Goal: Task Accomplishment & Management: Complete application form

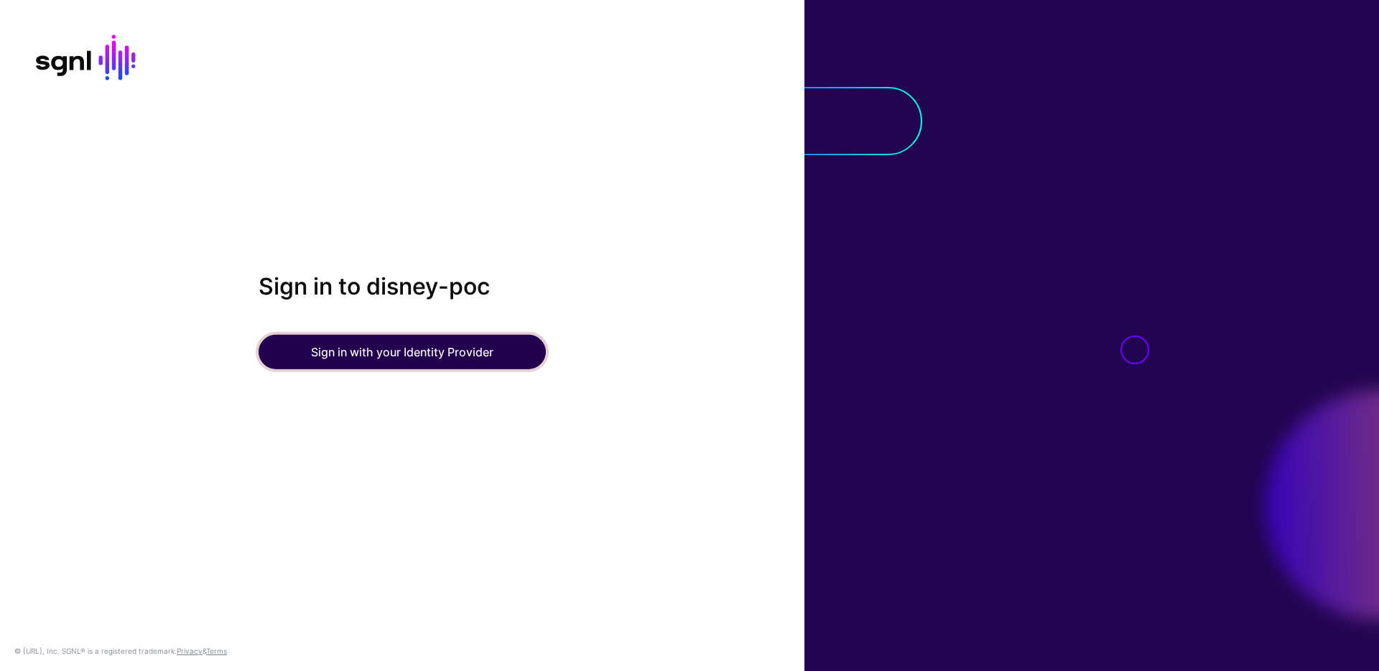
click at [341, 357] on button "Sign in with your Identity Provider" at bounding box center [402, 352] width 287 height 34
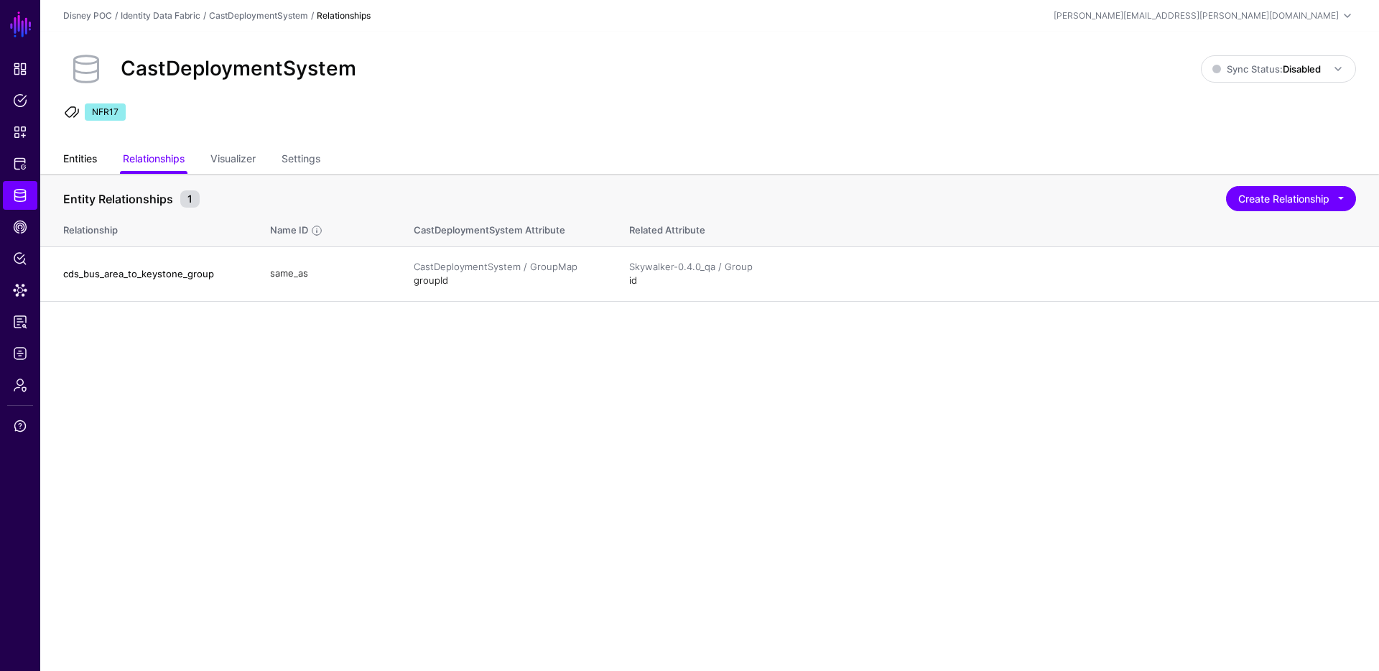
click at [71, 162] on link "Entities" at bounding box center [80, 160] width 34 height 27
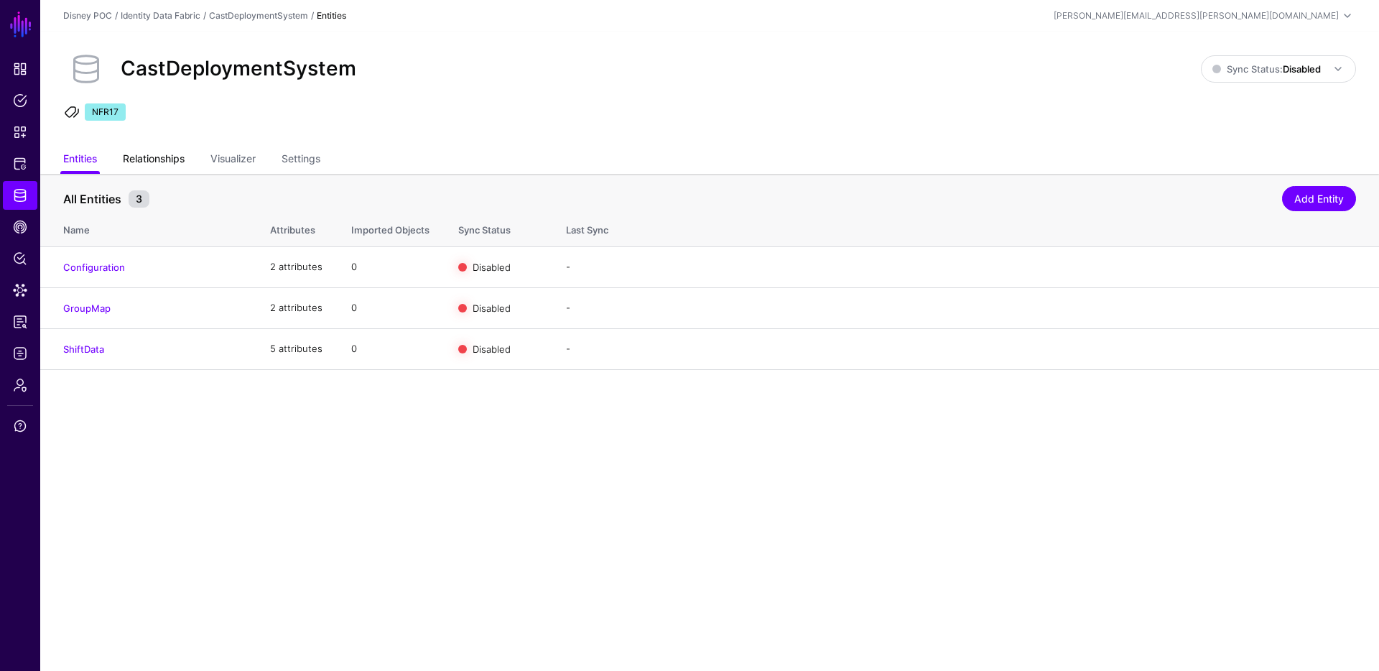
click at [160, 160] on link "Relationships" at bounding box center [154, 160] width 62 height 27
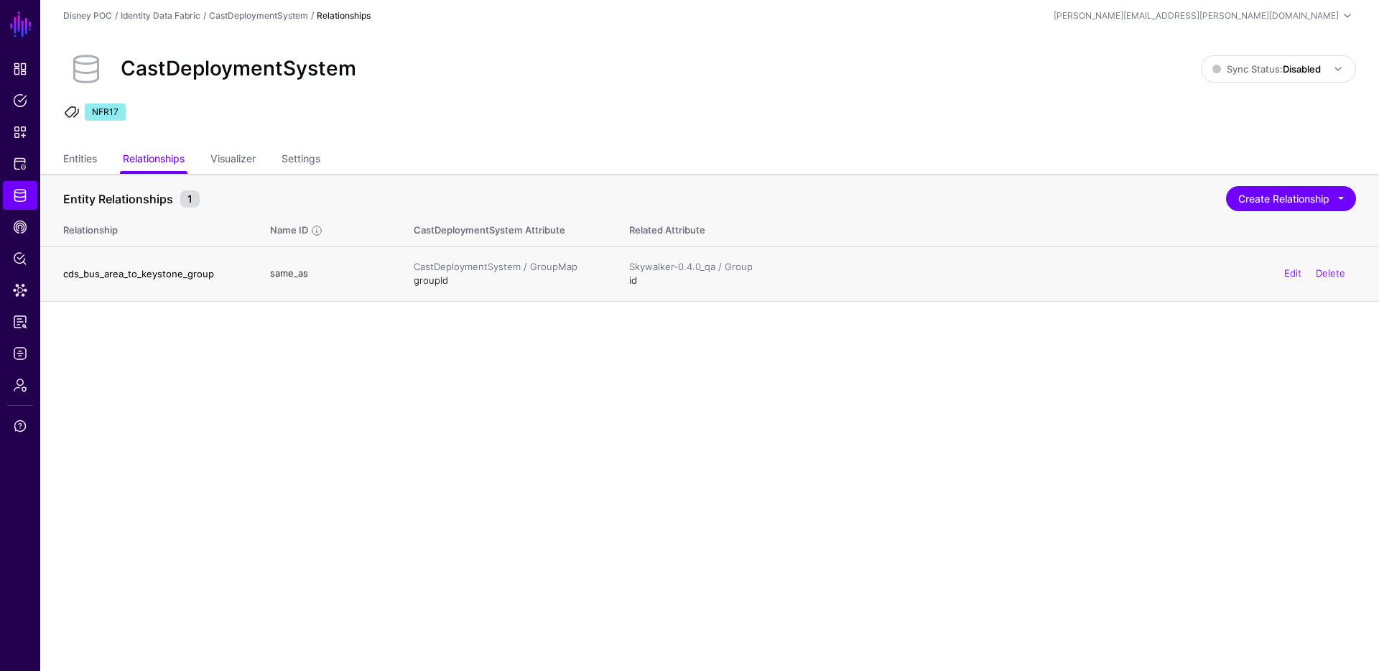
click at [151, 274] on h4 "cds_bus_area_to_keystone_group" at bounding box center [152, 273] width 178 height 13
copy h4 "cds_bus_area_to_keystone_group"
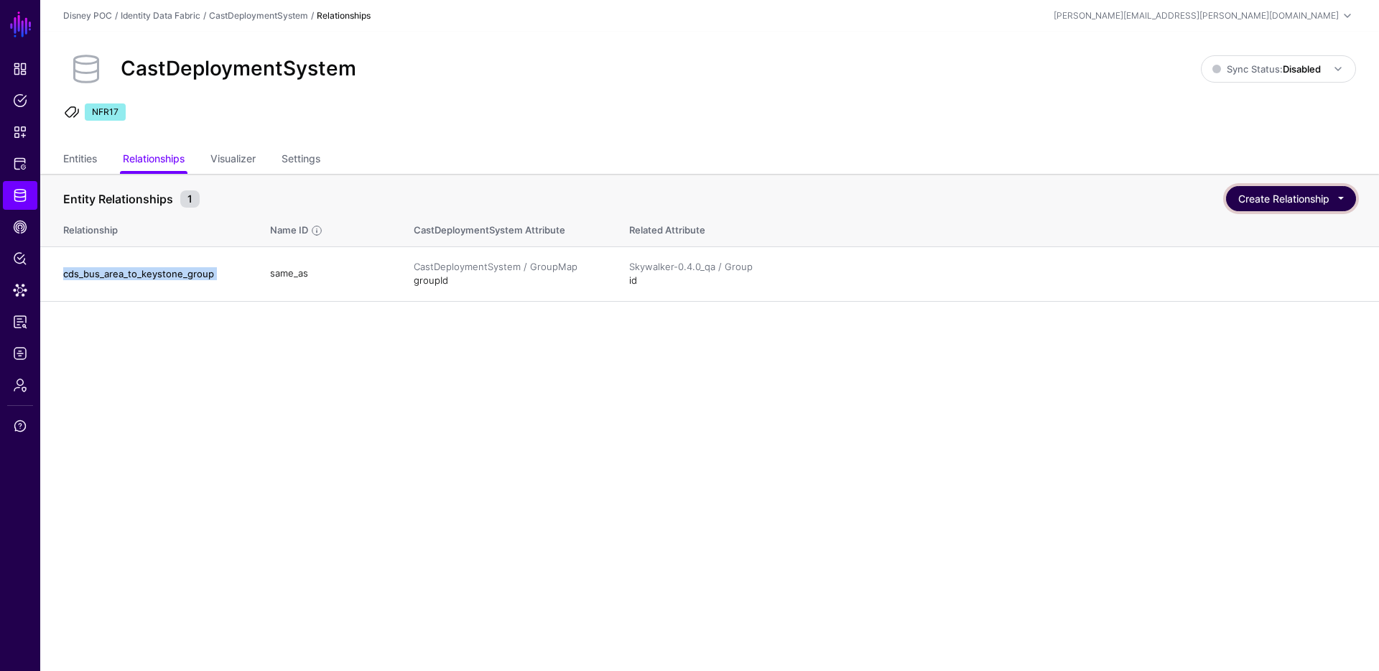
click at [1314, 197] on button "Create Relationship" at bounding box center [1291, 198] width 130 height 25
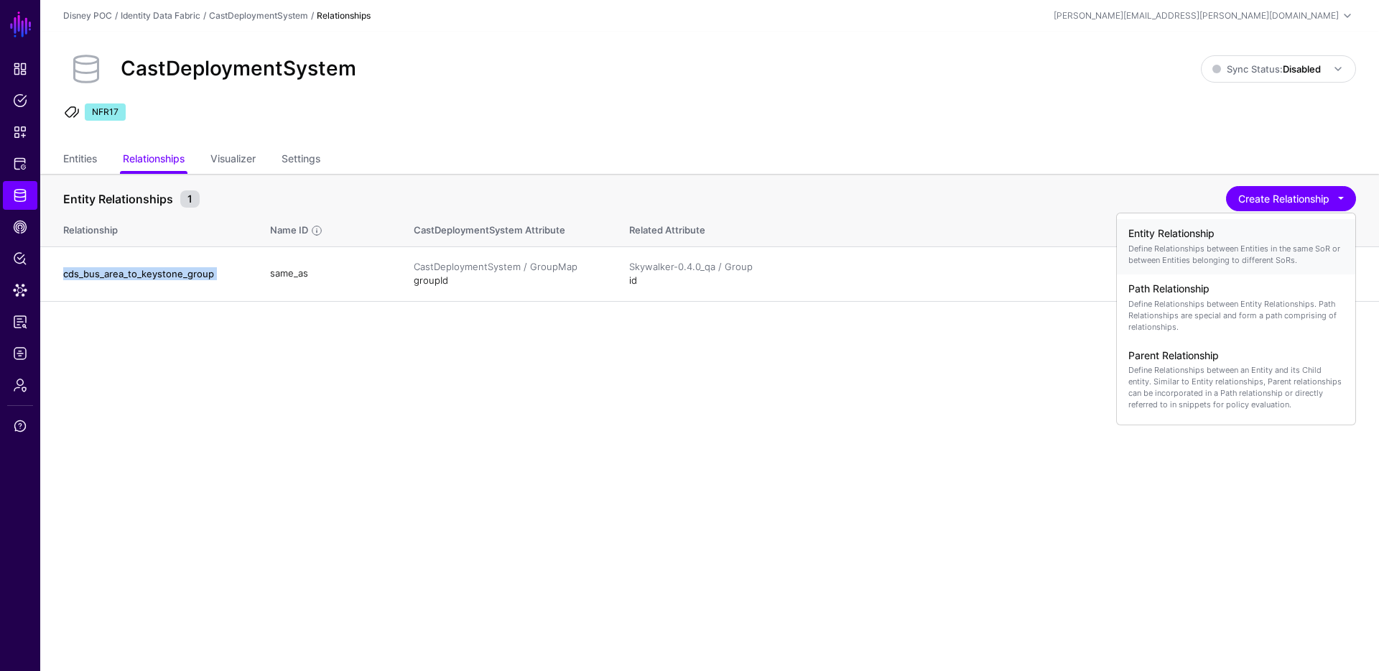
click at [1214, 239] on h4 "Entity Relationship" at bounding box center [1235, 234] width 215 height 12
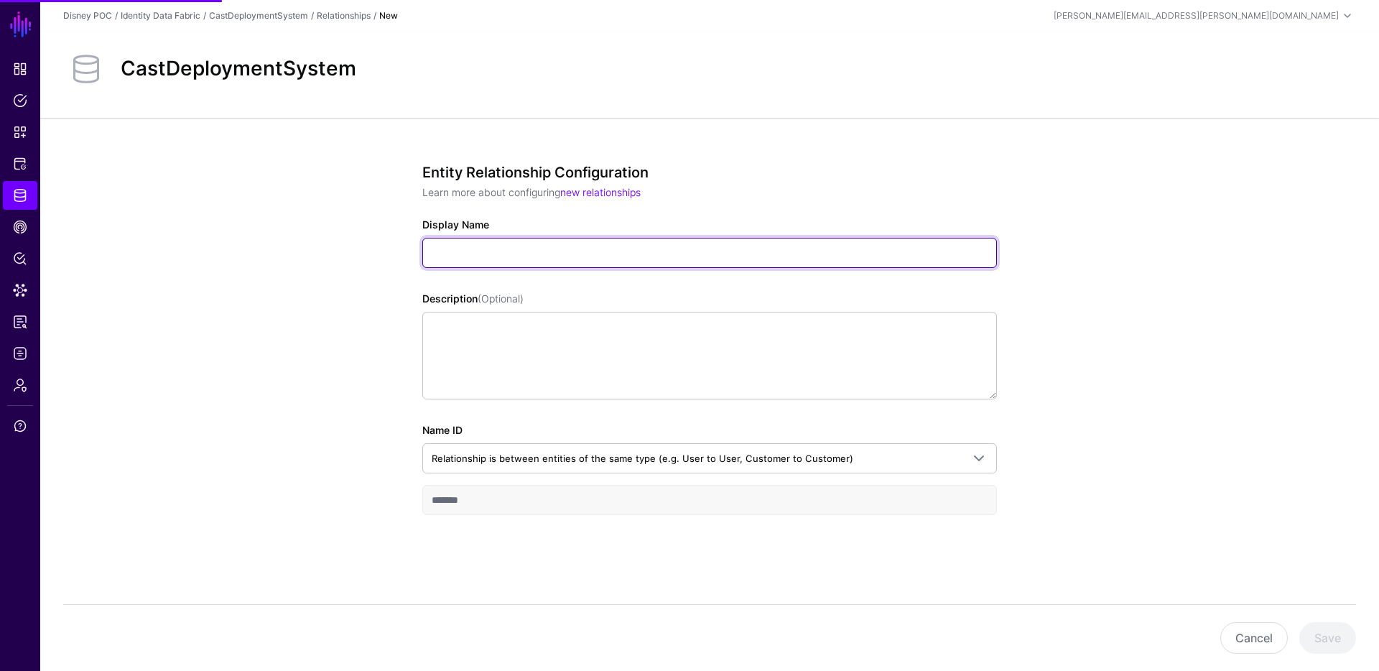
click at [517, 256] on input "Display Name" at bounding box center [709, 253] width 575 height 30
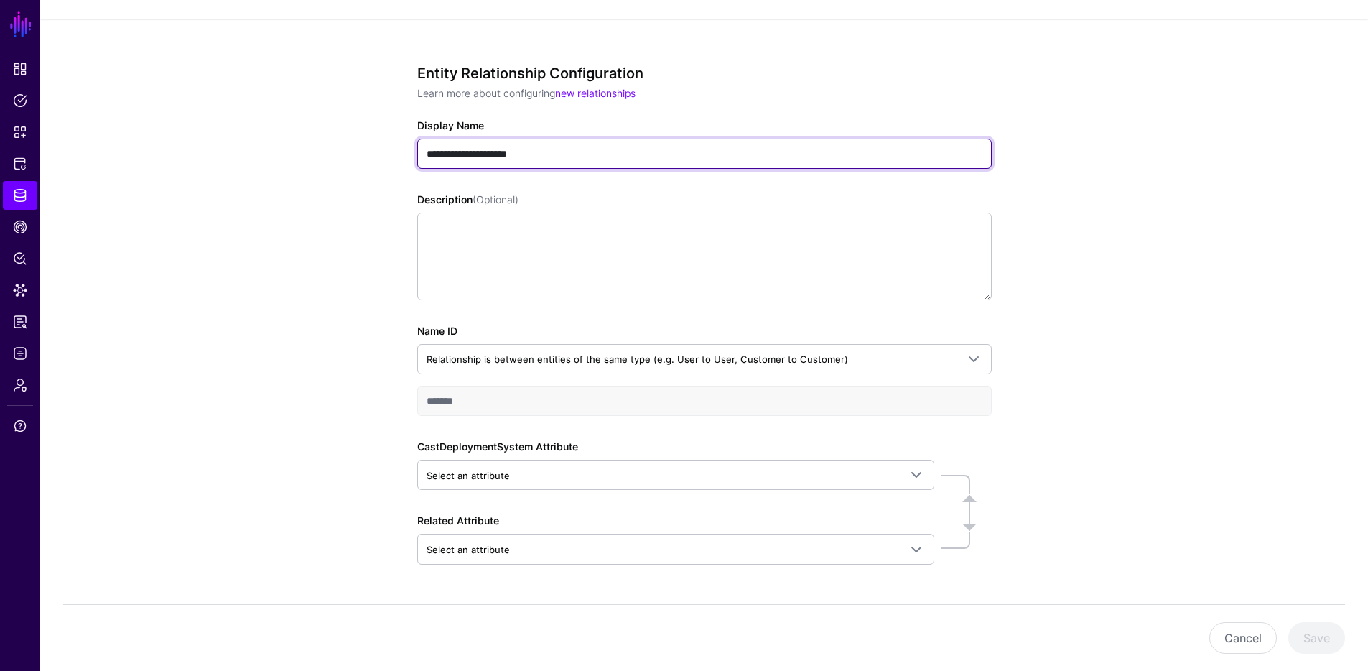
scroll to position [101, 0]
type input "**********"
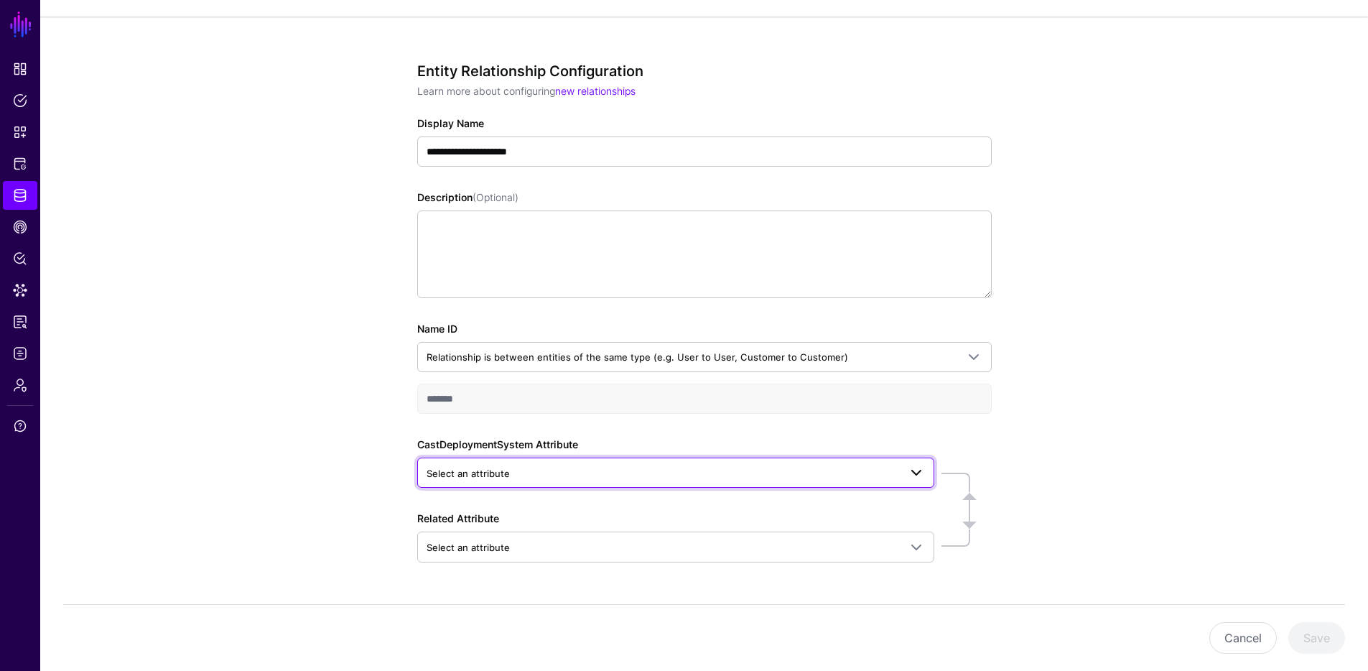
click at [538, 478] on span "Select an attribute" at bounding box center [663, 473] width 473 height 16
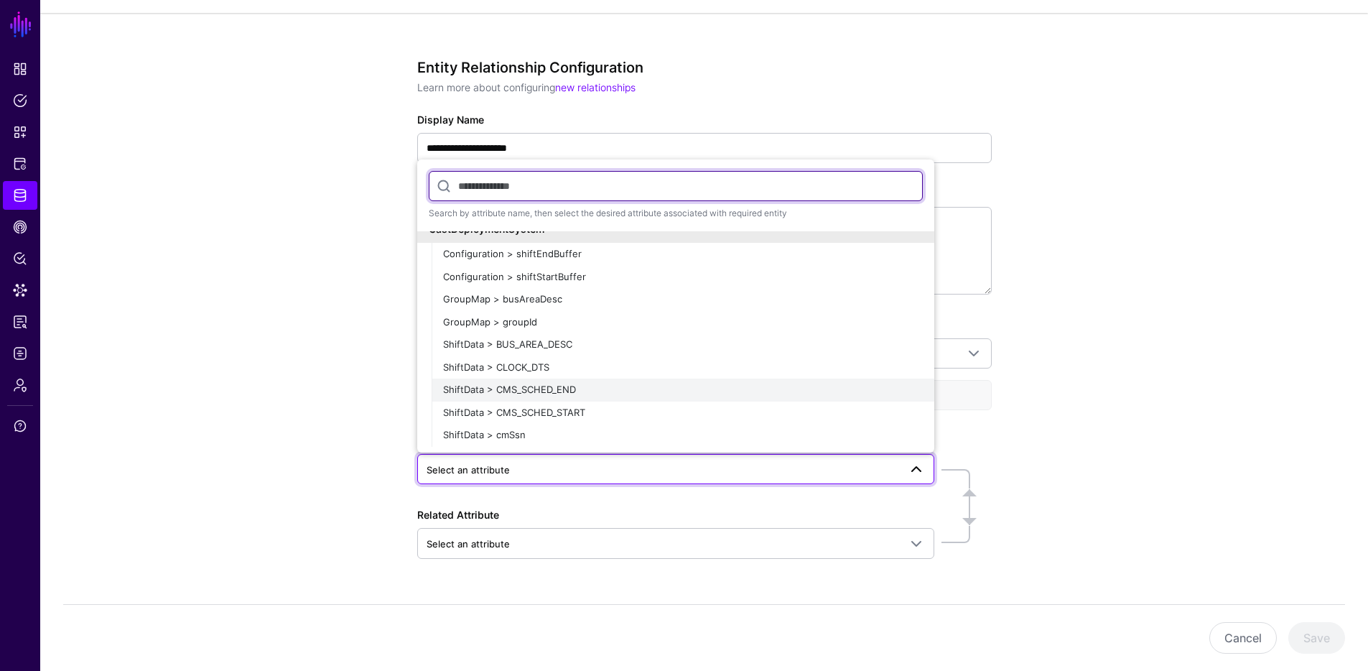
scroll to position [110, 0]
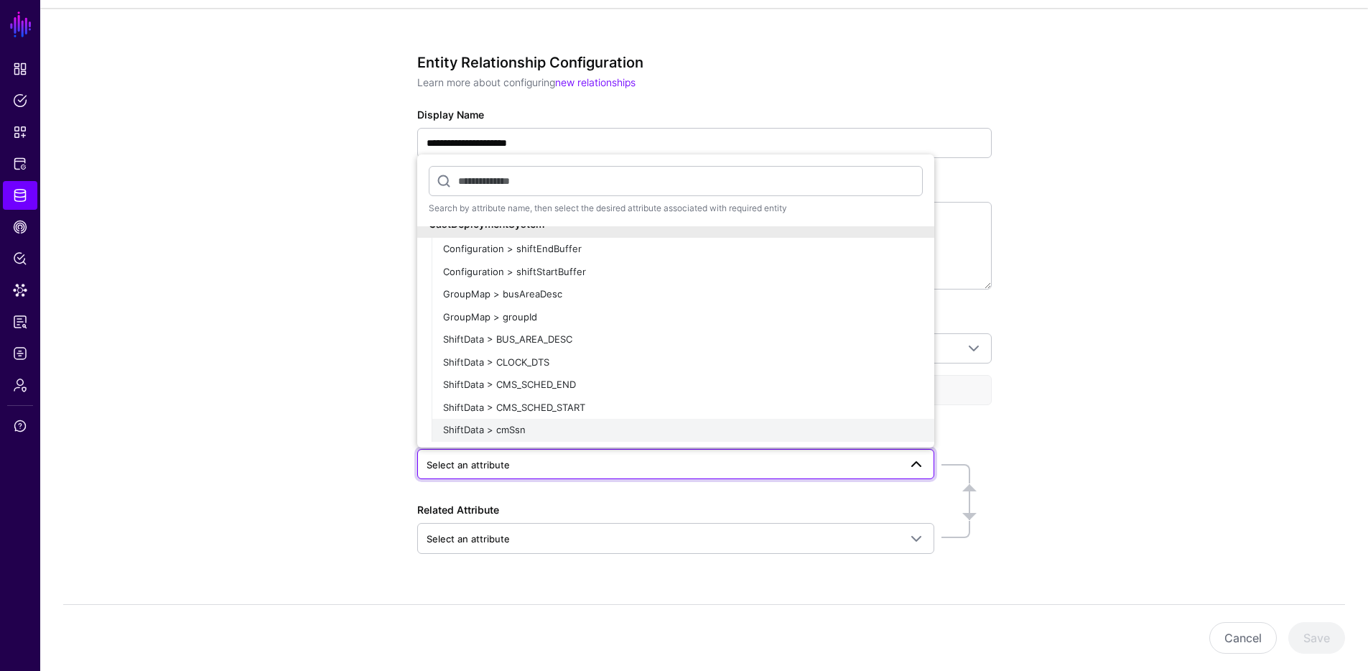
click at [519, 437] on div "ShiftData > cmSsn" at bounding box center [683, 430] width 480 height 14
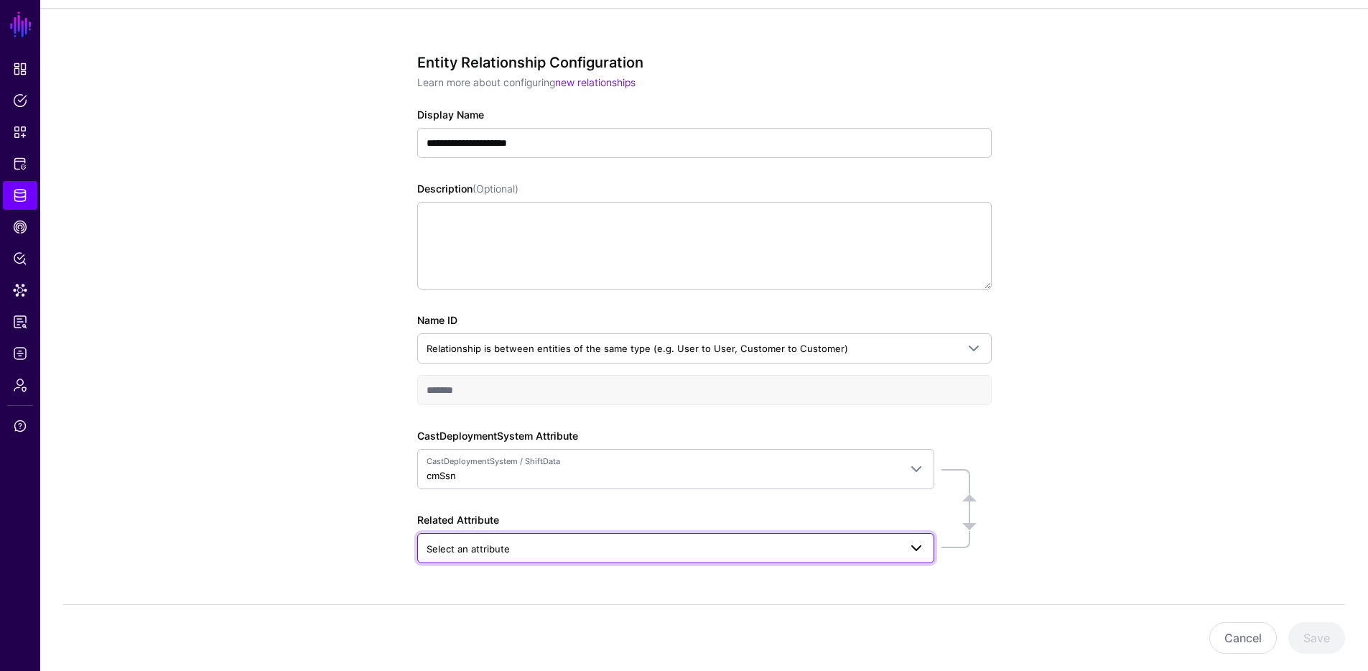
click at [487, 560] on link "Select an attribute" at bounding box center [675, 548] width 517 height 30
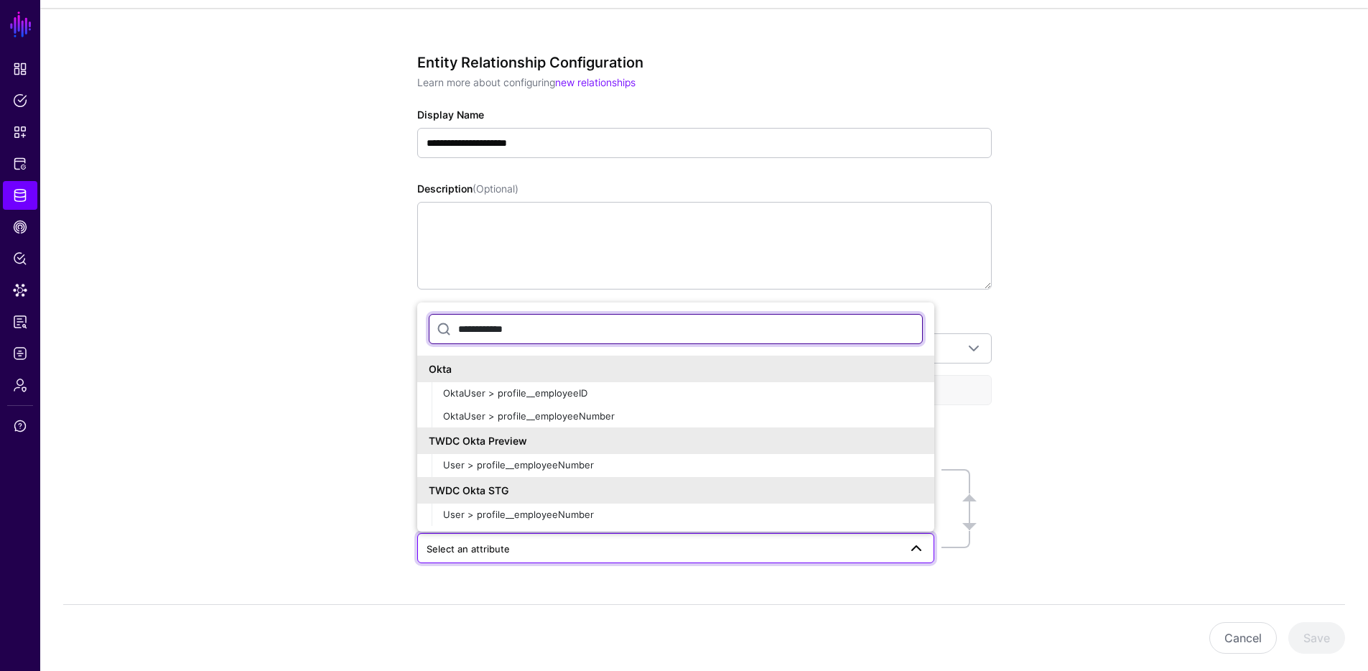
scroll to position [0, 0]
type input "**********"
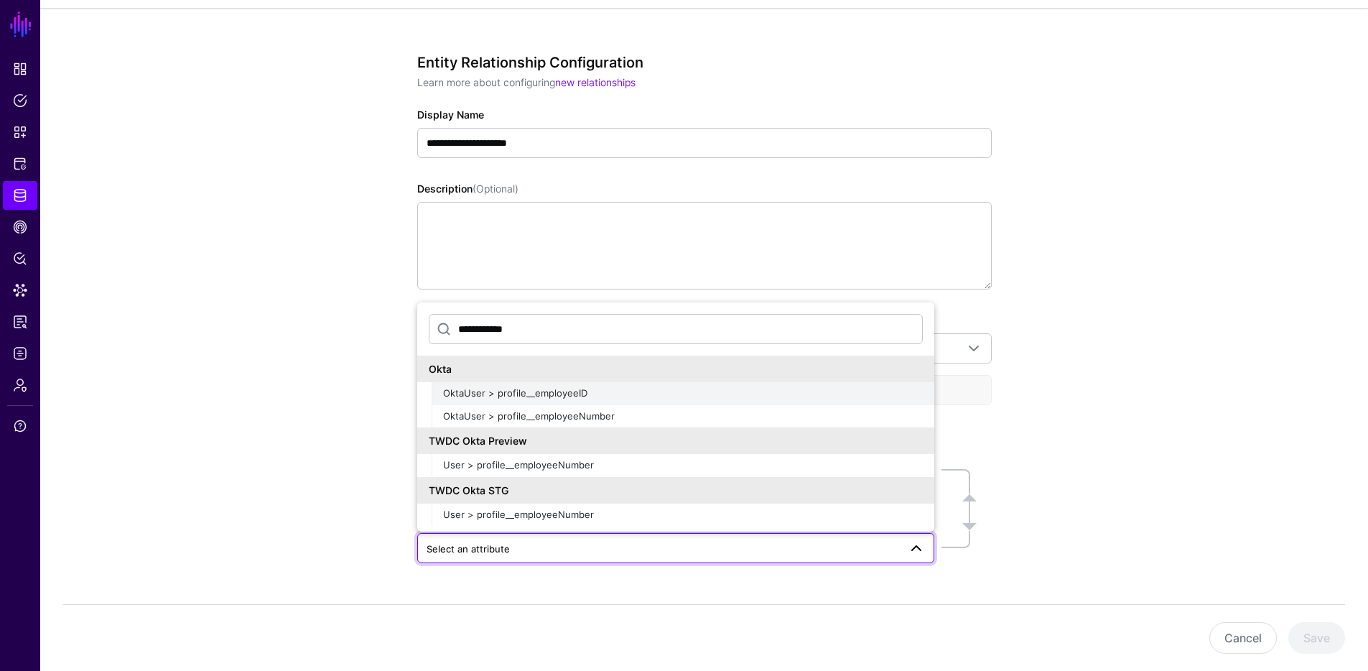
click at [530, 395] on span "OktaUser > profile__employeeID" at bounding box center [515, 392] width 144 height 11
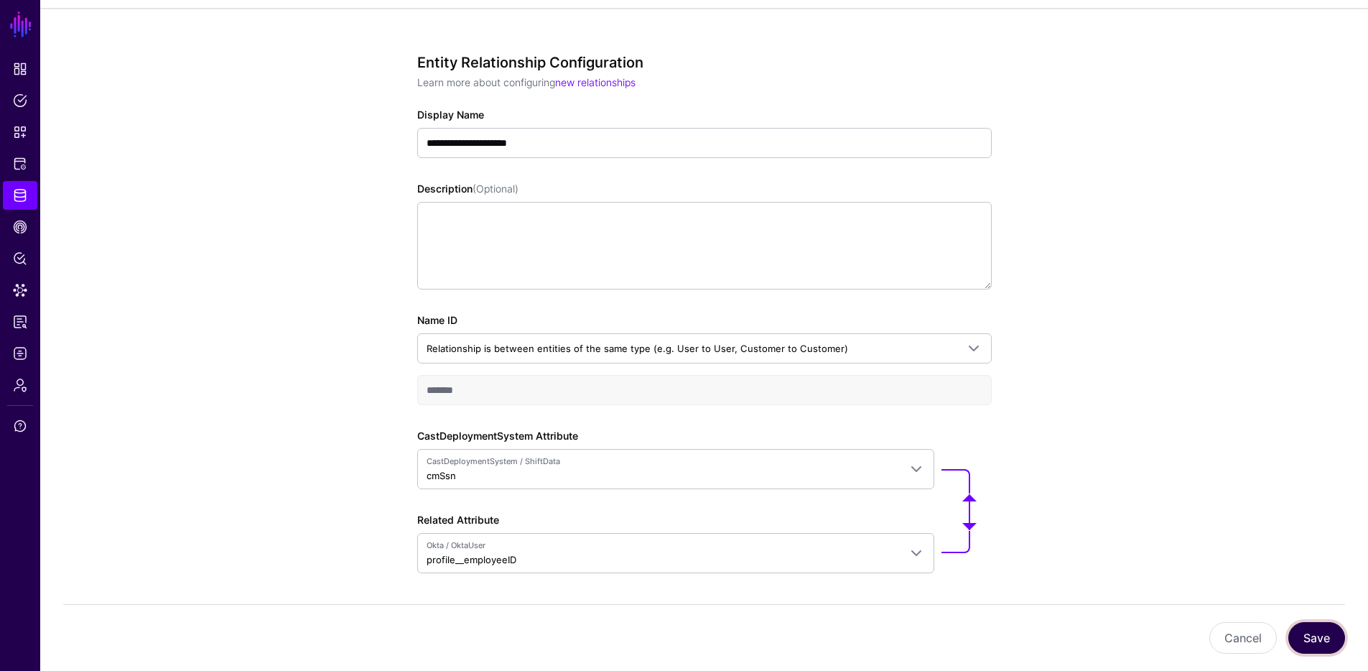
click at [1334, 643] on button "Save" at bounding box center [1317, 638] width 57 height 32
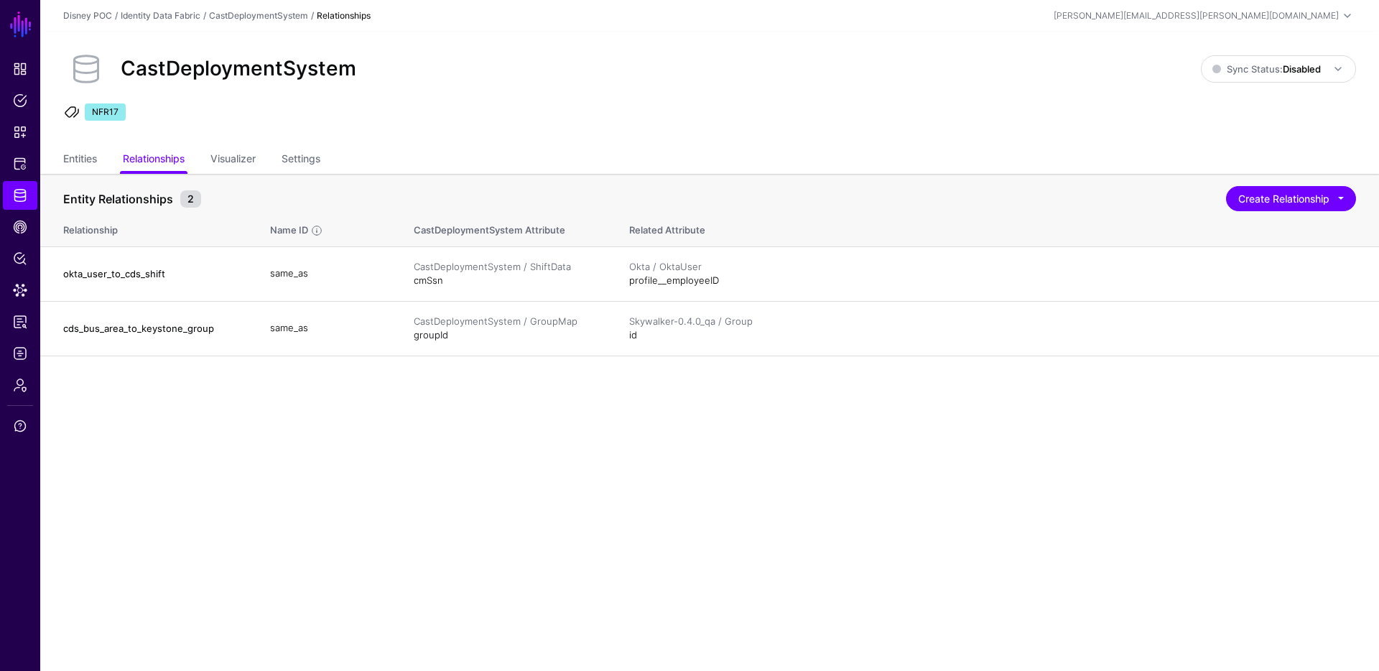
click at [158, 456] on main "SGNL Dashboard Policies Snippets Protected Systems Identity Data Fabric CAEP Hu…" at bounding box center [689, 335] width 1379 height 671
click at [15, 353] on span "Logs" at bounding box center [20, 353] width 14 height 14
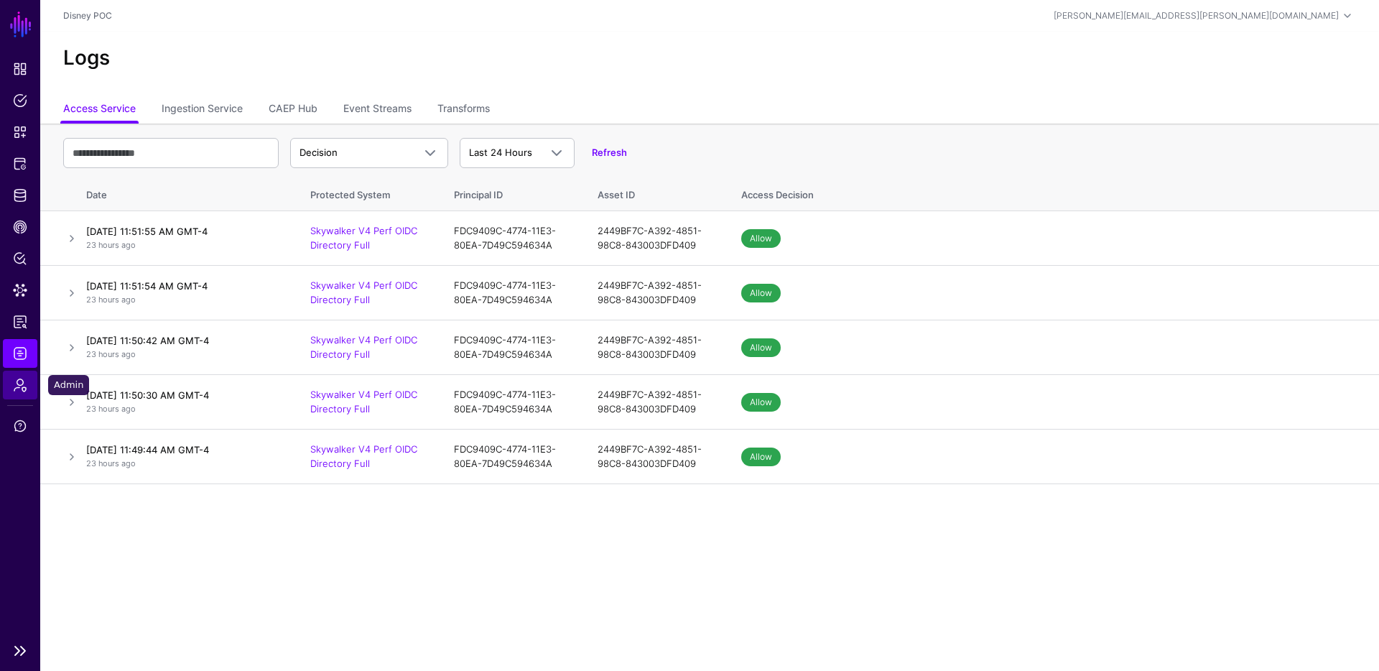
click at [25, 388] on span "Admin" at bounding box center [20, 385] width 14 height 14
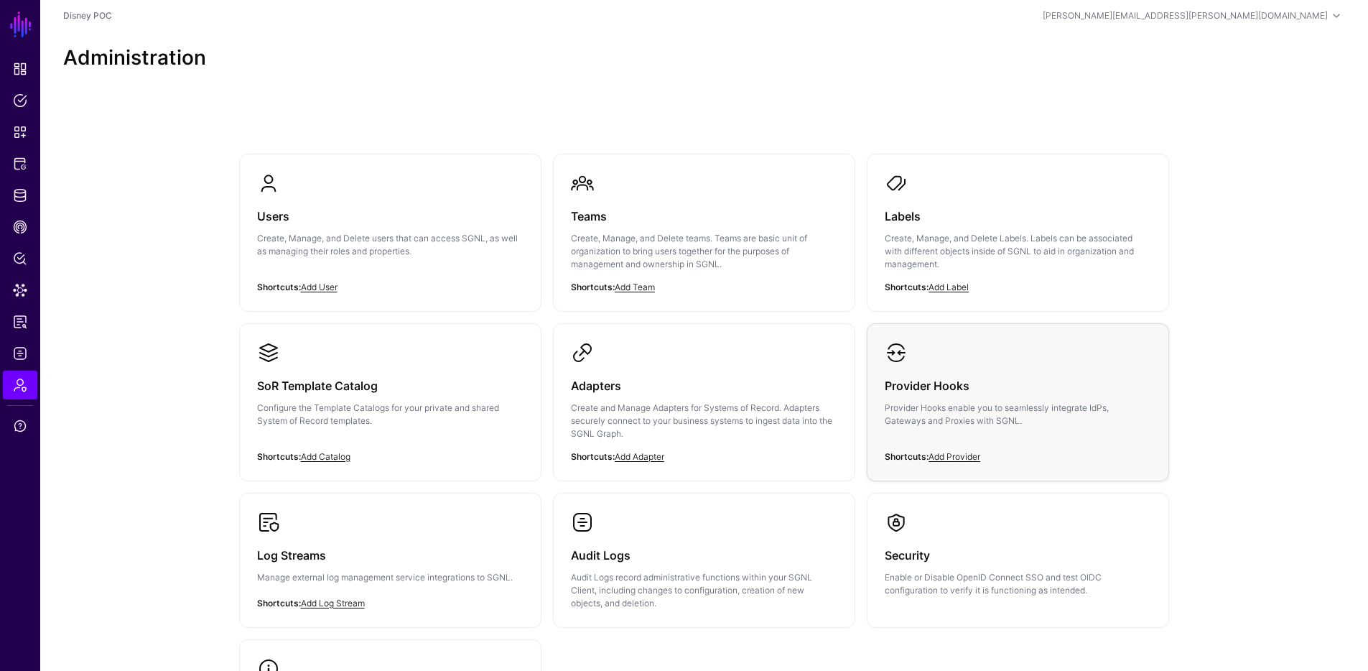
scroll to position [185, 0]
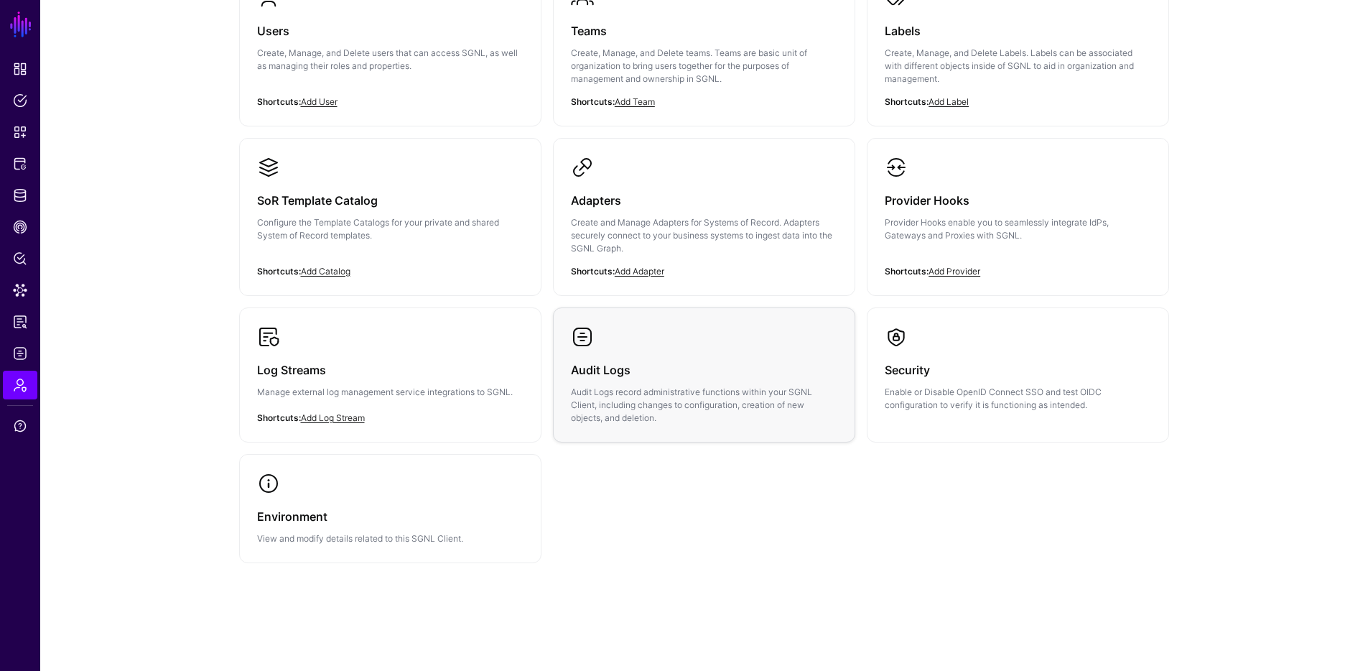
click at [688, 358] on div "Audit Logs Audit Logs record administrative functions within your SGNL Client, …" at bounding box center [704, 386] width 266 height 76
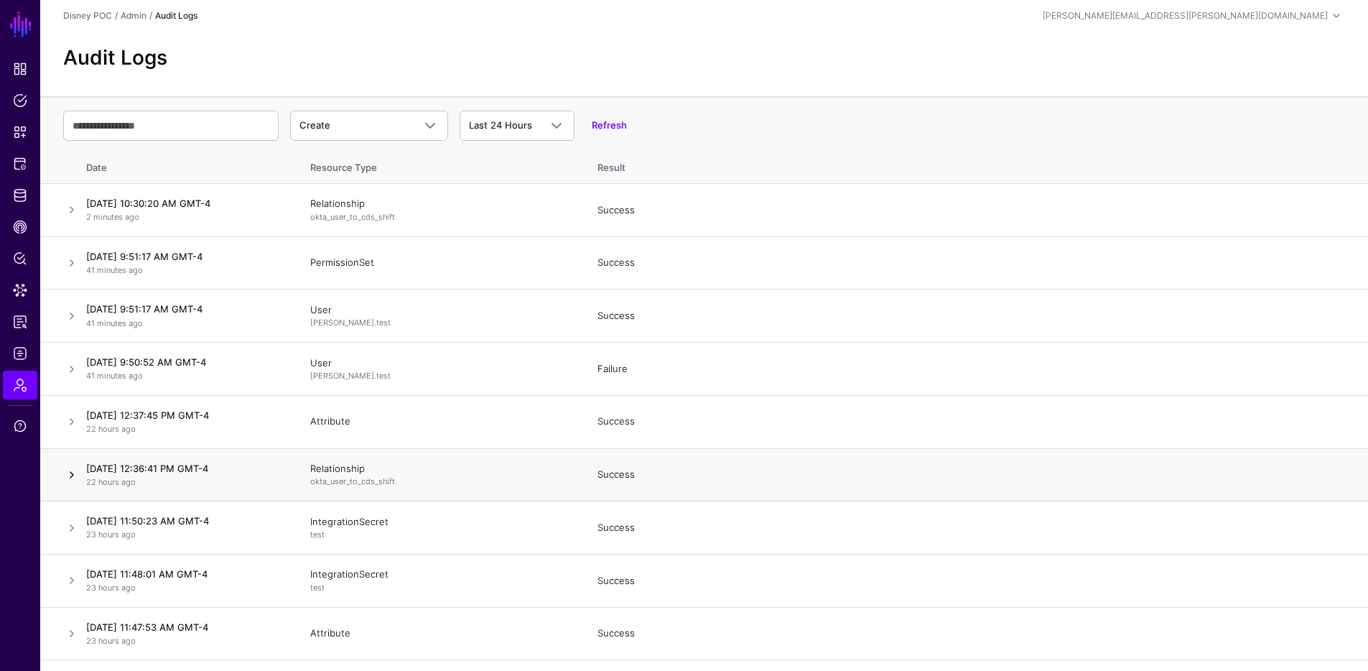
click at [68, 475] on link at bounding box center [71, 474] width 17 height 17
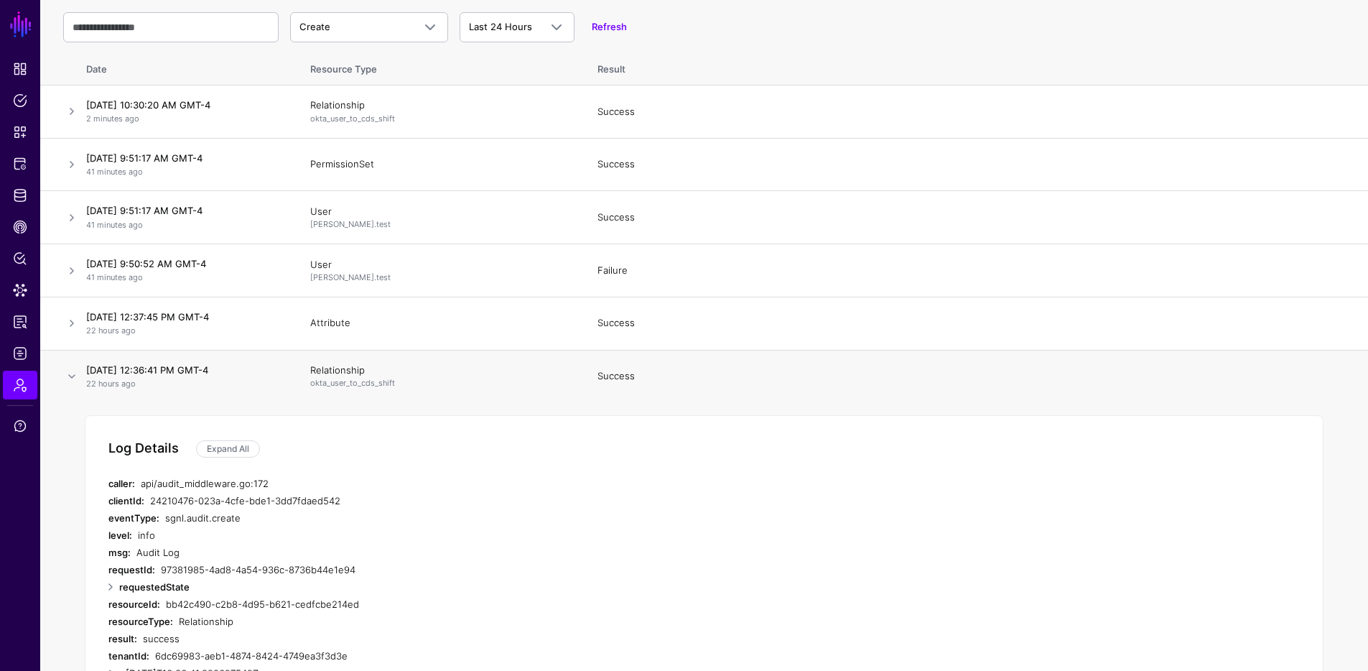
scroll to position [70, 0]
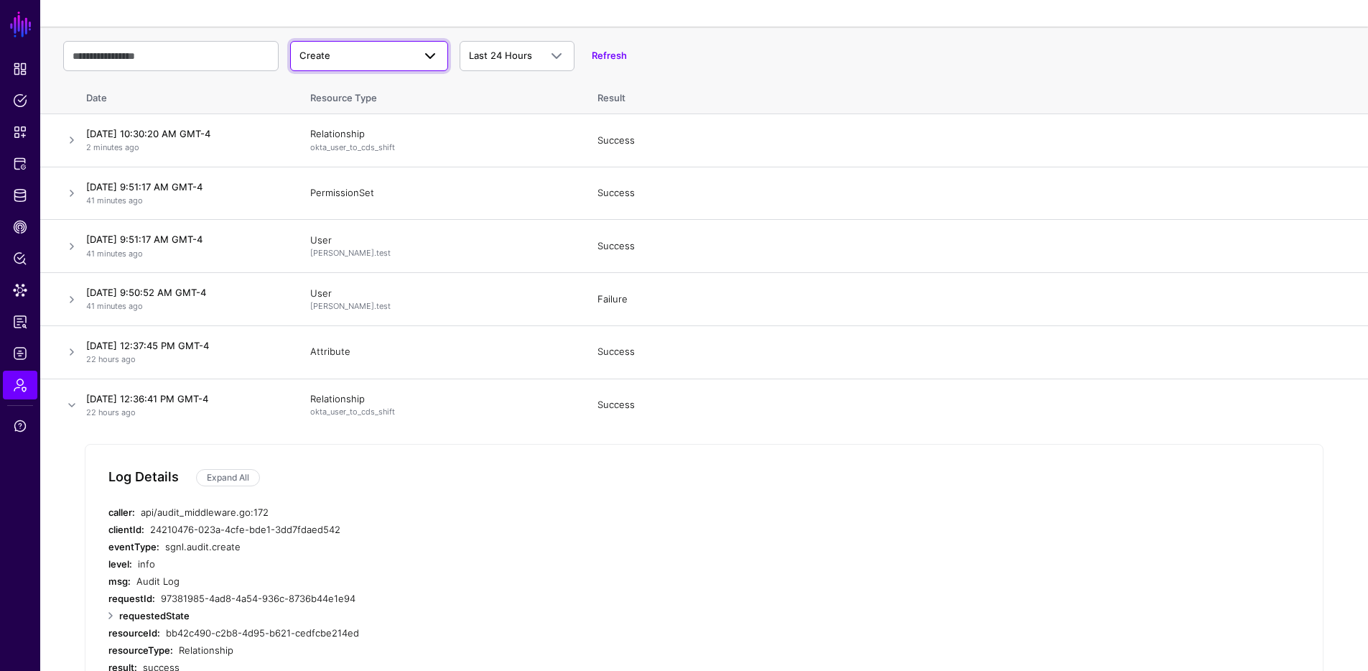
click at [426, 60] on span at bounding box center [430, 55] width 17 height 17
click at [317, 128] on div "Delete" at bounding box center [369, 135] width 135 height 14
click at [435, 56] on span at bounding box center [430, 55] width 17 height 17
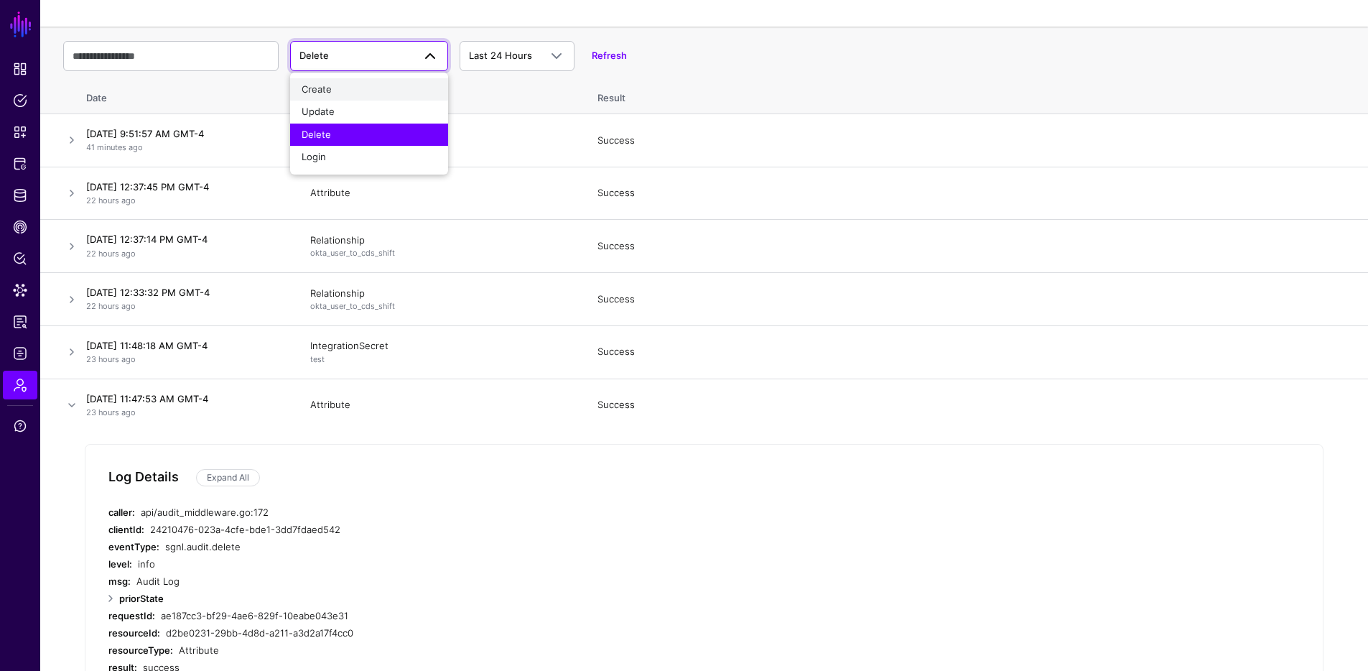
click at [391, 93] on div "Create" at bounding box center [369, 90] width 135 height 14
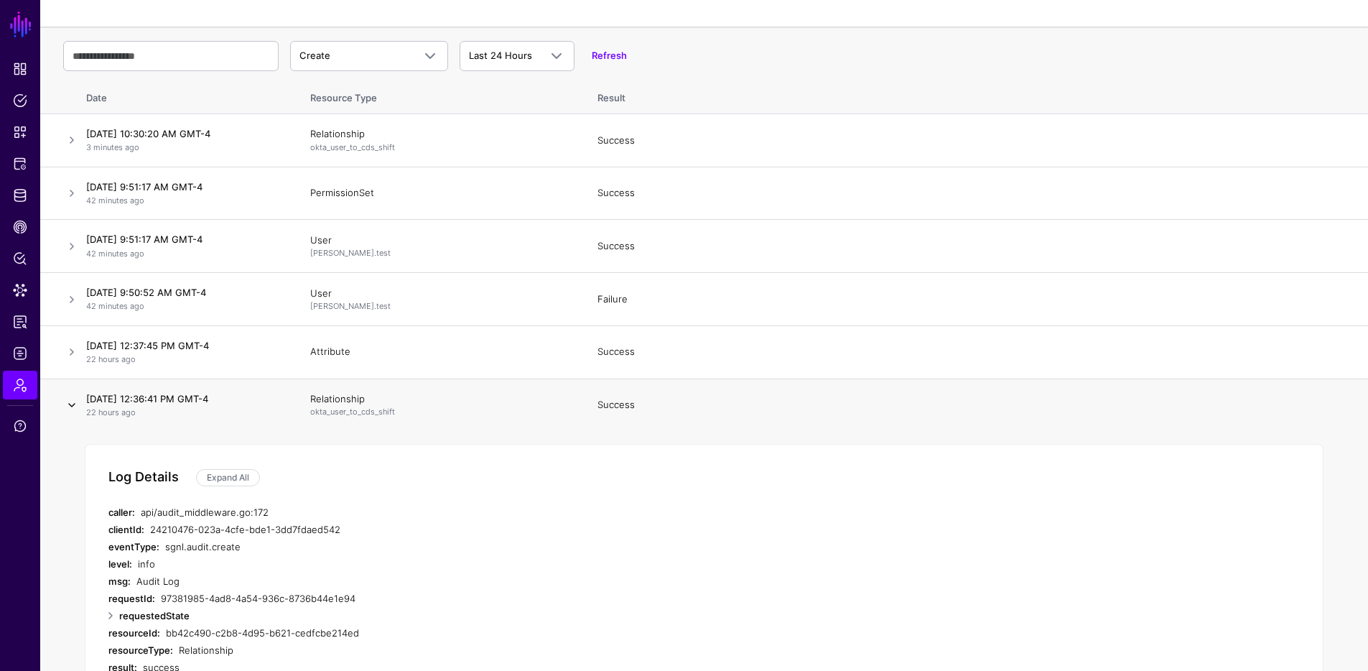
click at [65, 399] on link at bounding box center [71, 404] width 17 height 17
